Goal: Task Accomplishment & Management: Complete application form

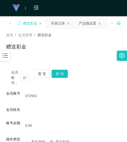
scroll to position [84, 0]
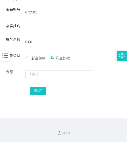
click at [8, 56] on icon "图标: bars" at bounding box center [5, 55] width 7 height 7
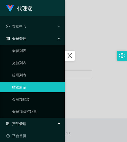
click at [26, 124] on span "产品管理" at bounding box center [16, 124] width 20 height 4
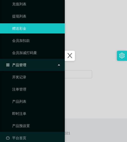
scroll to position [65, 0]
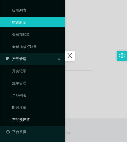
click at [24, 119] on link "产品预设置" at bounding box center [36, 120] width 49 height 10
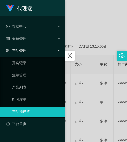
click at [89, 33] on div at bounding box center [63, 71] width 127 height 142
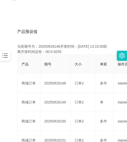
click at [3, 59] on icon "图标: bars" at bounding box center [5, 55] width 7 height 7
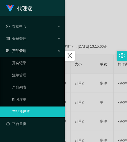
click at [18, 53] on span "产品管理" at bounding box center [16, 51] width 20 height 4
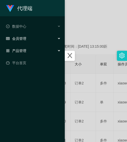
click at [19, 43] on div "会员管理" at bounding box center [32, 39] width 65 height 10
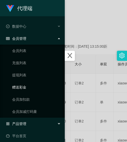
click at [22, 85] on link "赠送彩金" at bounding box center [36, 87] width 49 height 10
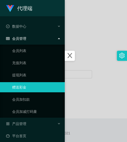
click at [77, 38] on div at bounding box center [63, 71] width 127 height 142
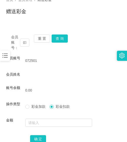
scroll to position [33, 0]
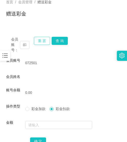
click at [42, 41] on button "重 置" at bounding box center [42, 41] width 16 height 8
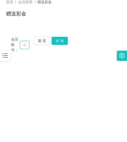
click at [25, 46] on input "text" at bounding box center [24, 45] width 9 height 8
paste input "0169818975"
type input "0169818975"
click at [57, 43] on button "查 询" at bounding box center [60, 41] width 16 height 8
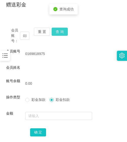
scroll to position [33, 0]
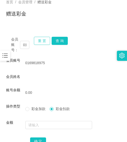
click at [44, 40] on button "重 置" at bounding box center [42, 41] width 16 height 8
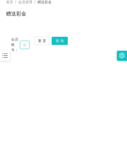
click at [27, 45] on input "text" at bounding box center [24, 45] width 9 height 8
paste input "Natelie"
type input "Natelie"
click at [55, 39] on button "查 询" at bounding box center [60, 41] width 16 height 8
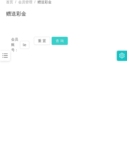
scroll to position [0, 0]
